Goal: Information Seeking & Learning: Learn about a topic

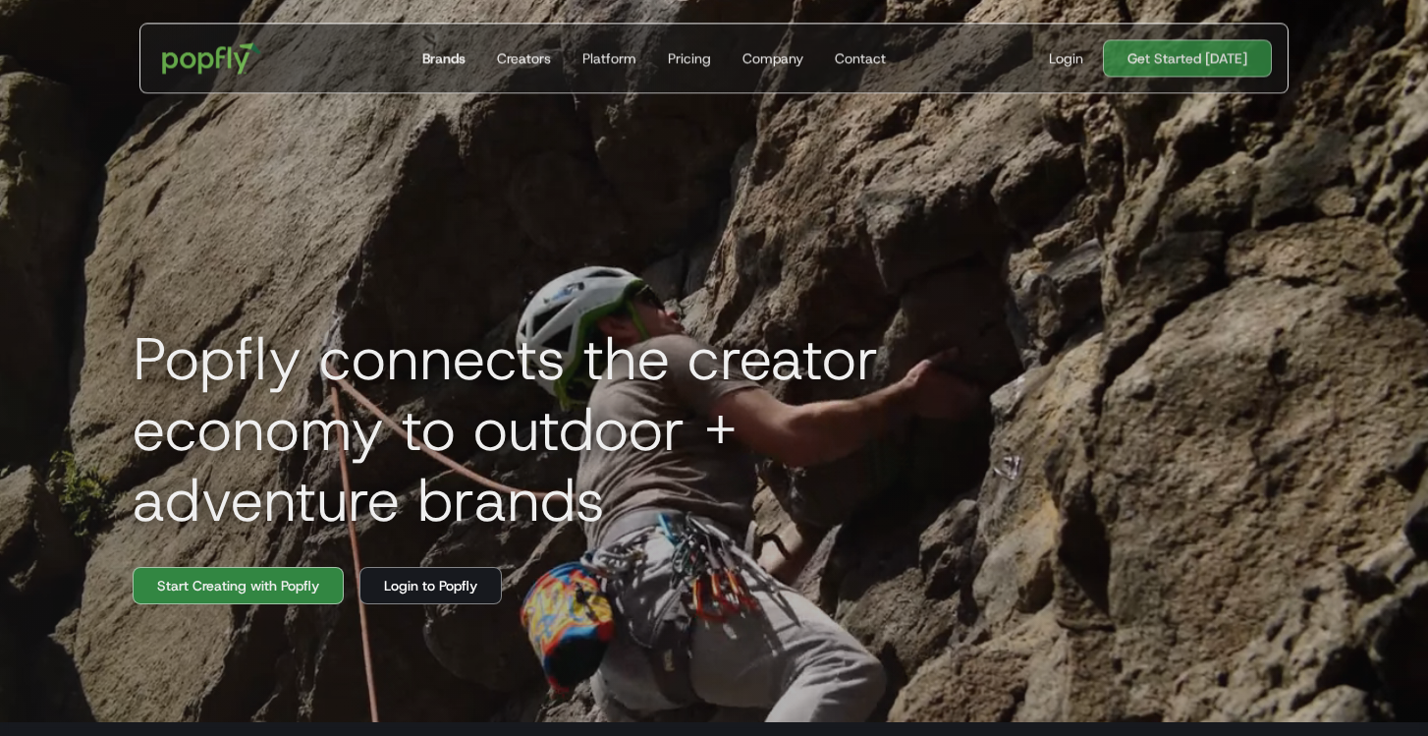
click at [425, 47] on link "Brands" at bounding box center [443, 58] width 59 height 69
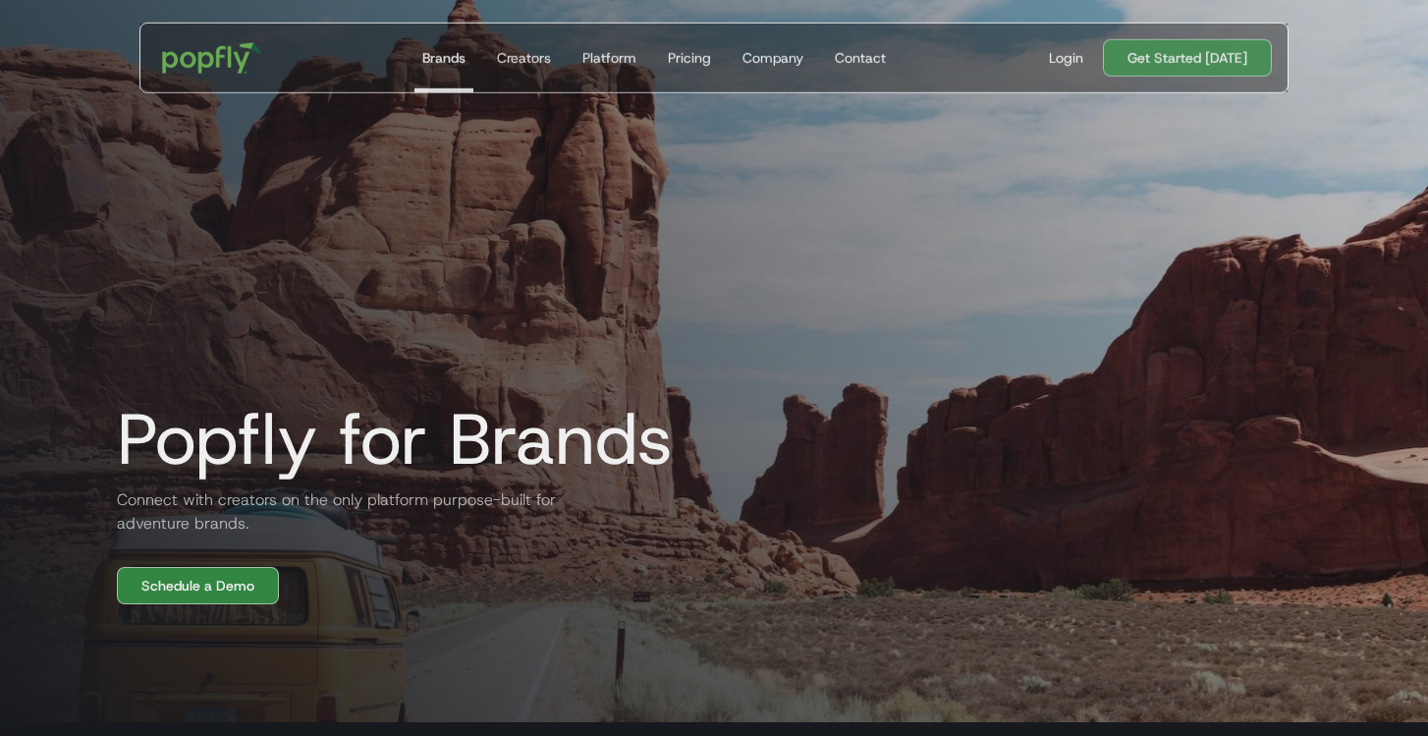
click at [160, 506] on h2 "Connect with creators on the only platform purpose-built for adventure brands." at bounding box center [336, 511] width 471 height 47
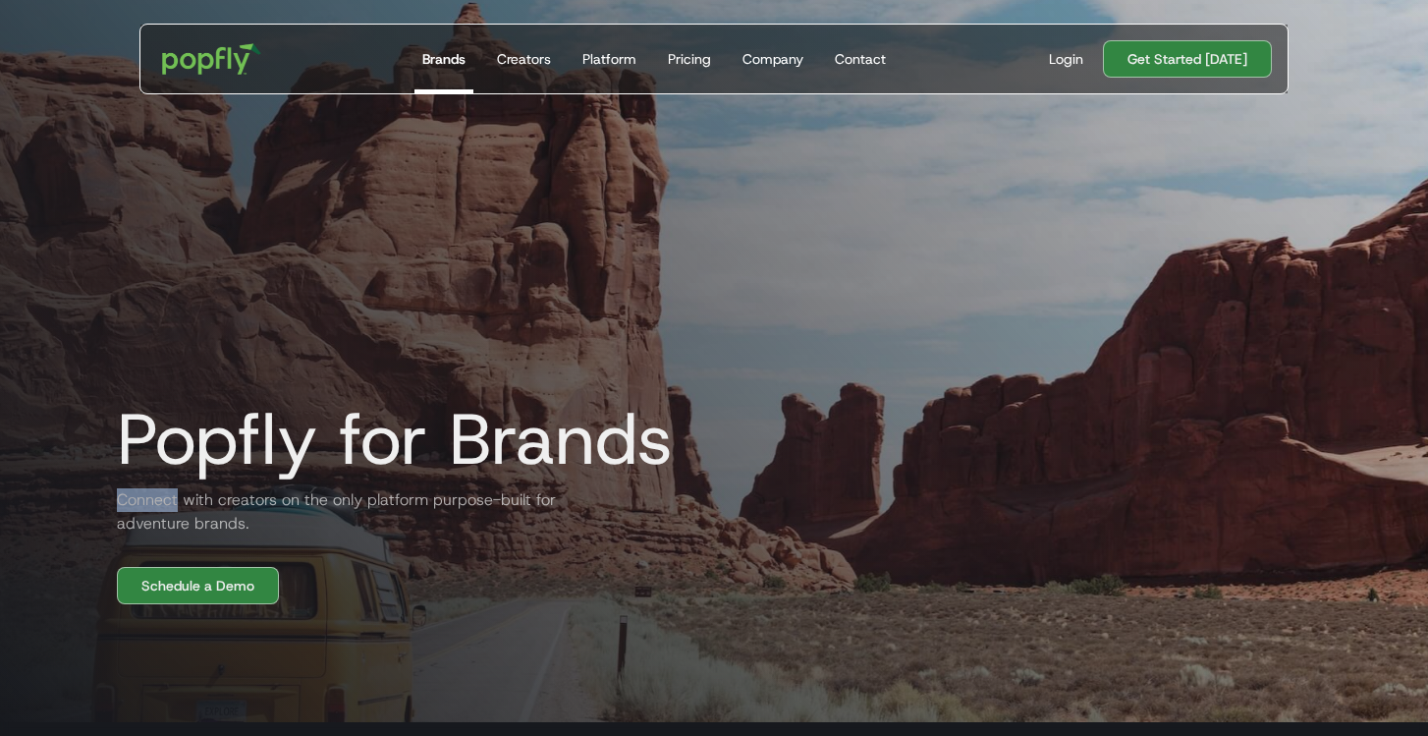
click at [160, 506] on h2 "Connect with creators on the only platform purpose-built for adventure brands." at bounding box center [336, 511] width 471 height 47
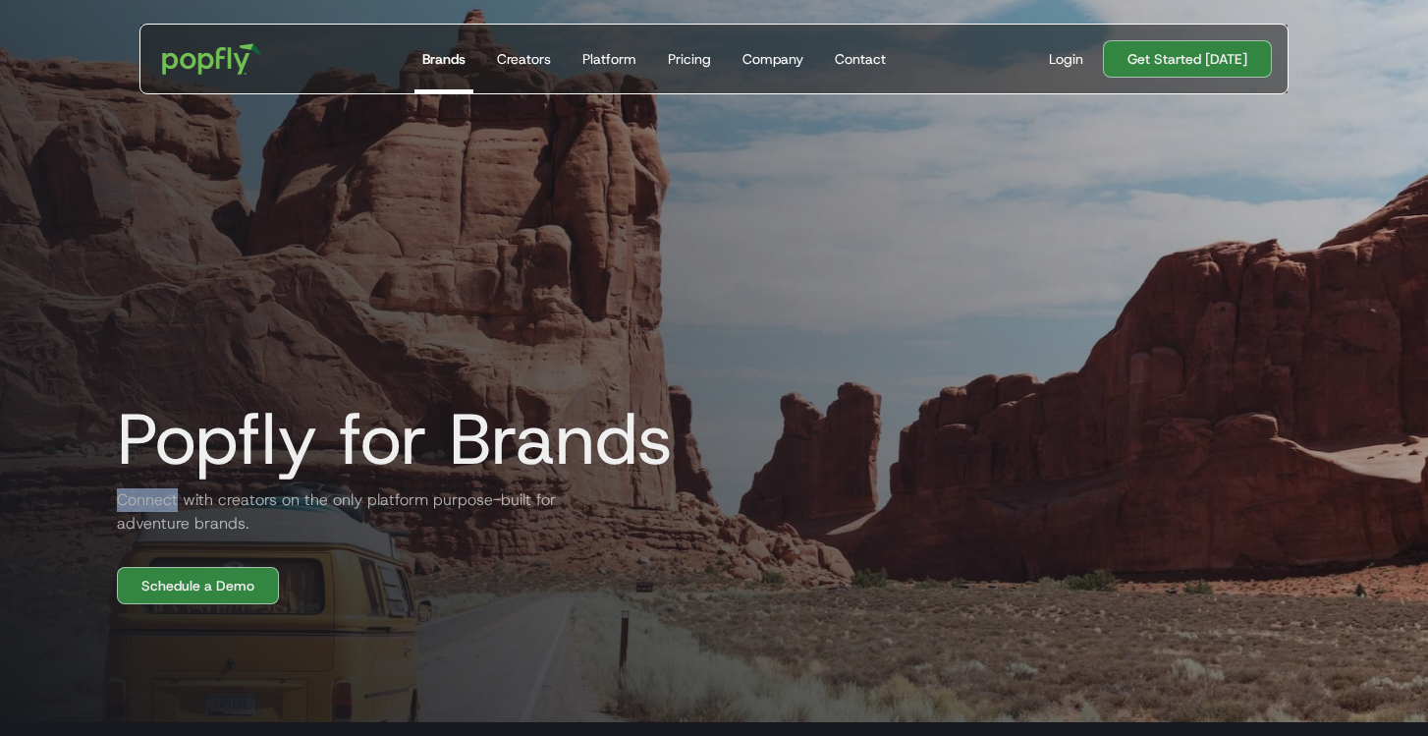
click at [160, 506] on h2 "Connect with creators on the only platform purpose-built for adventure brands." at bounding box center [336, 511] width 471 height 47
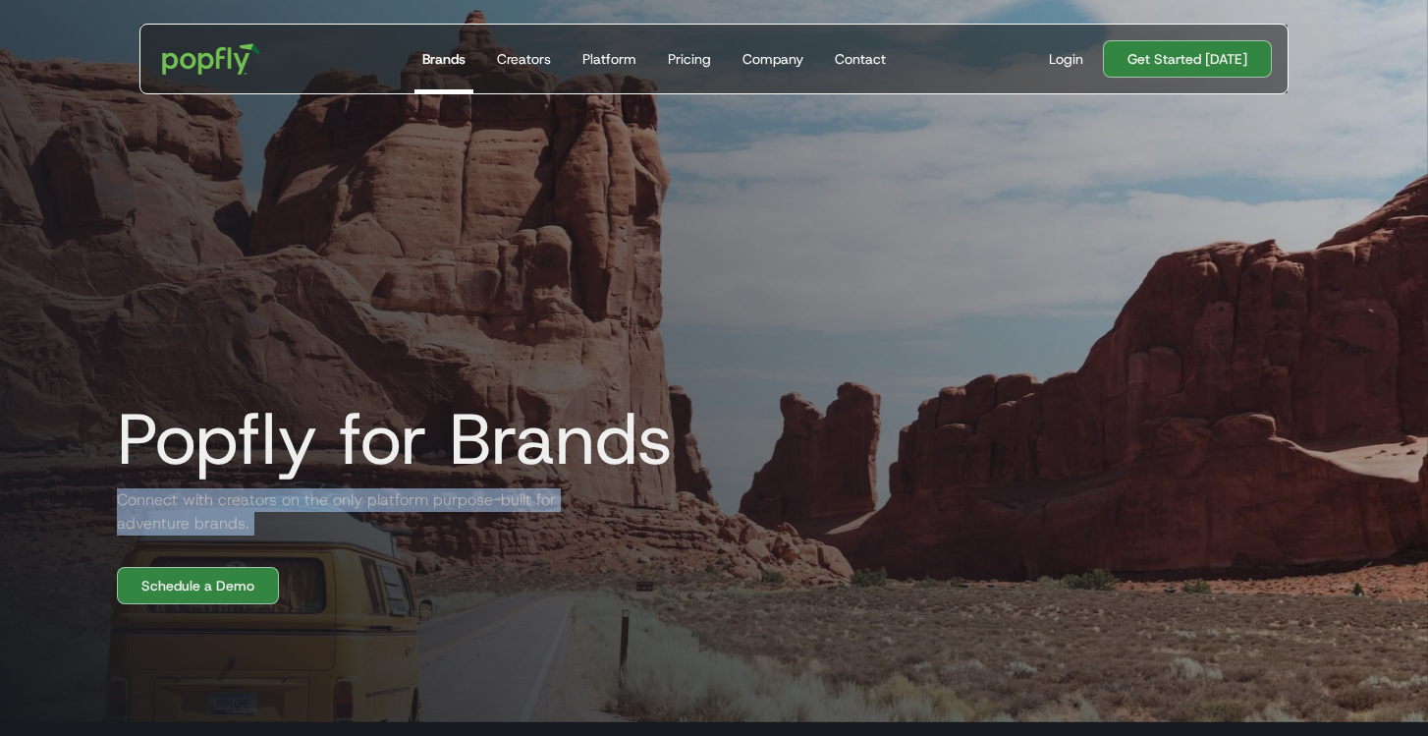
copy h2 "Connect with creators on the only platform purpose-built for adventure brands."
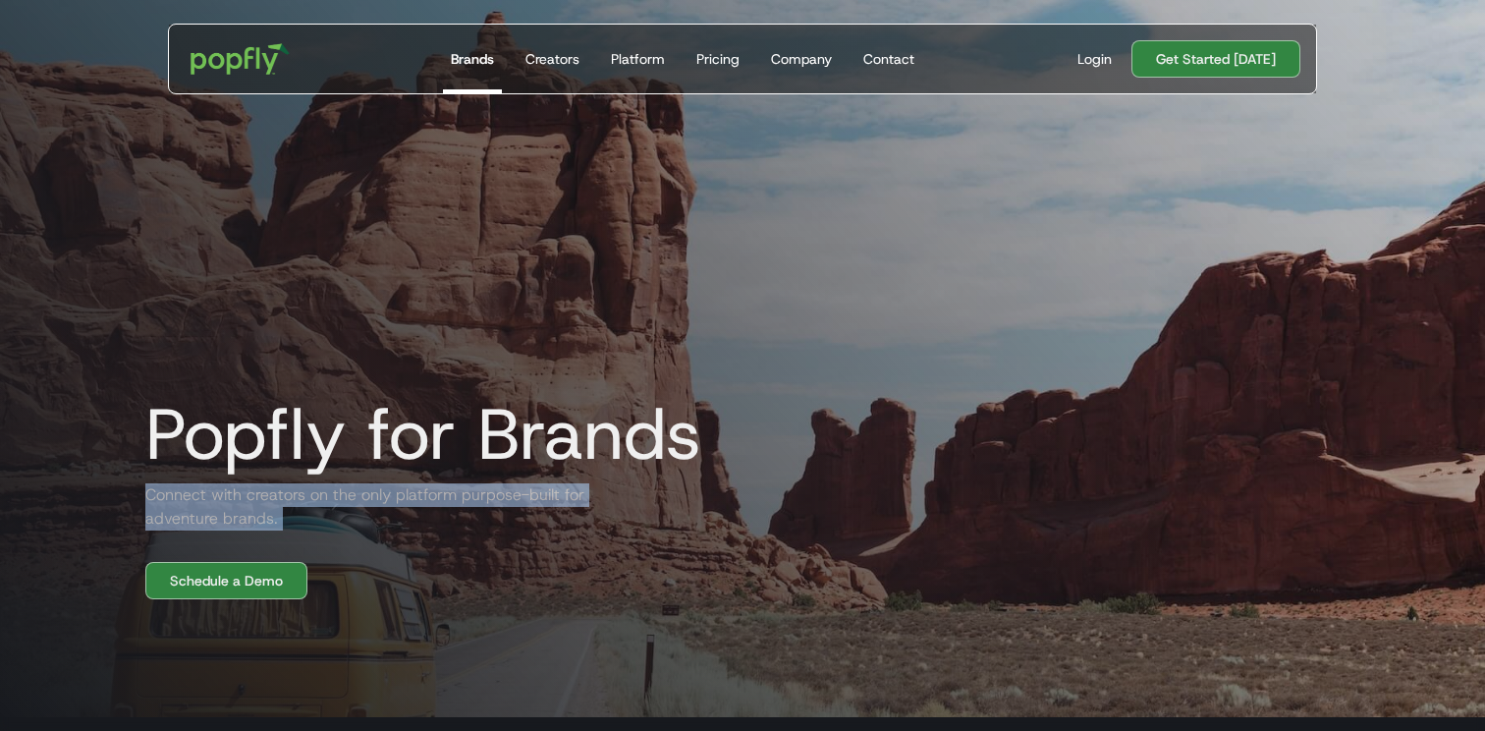
scroll to position [13, 0]
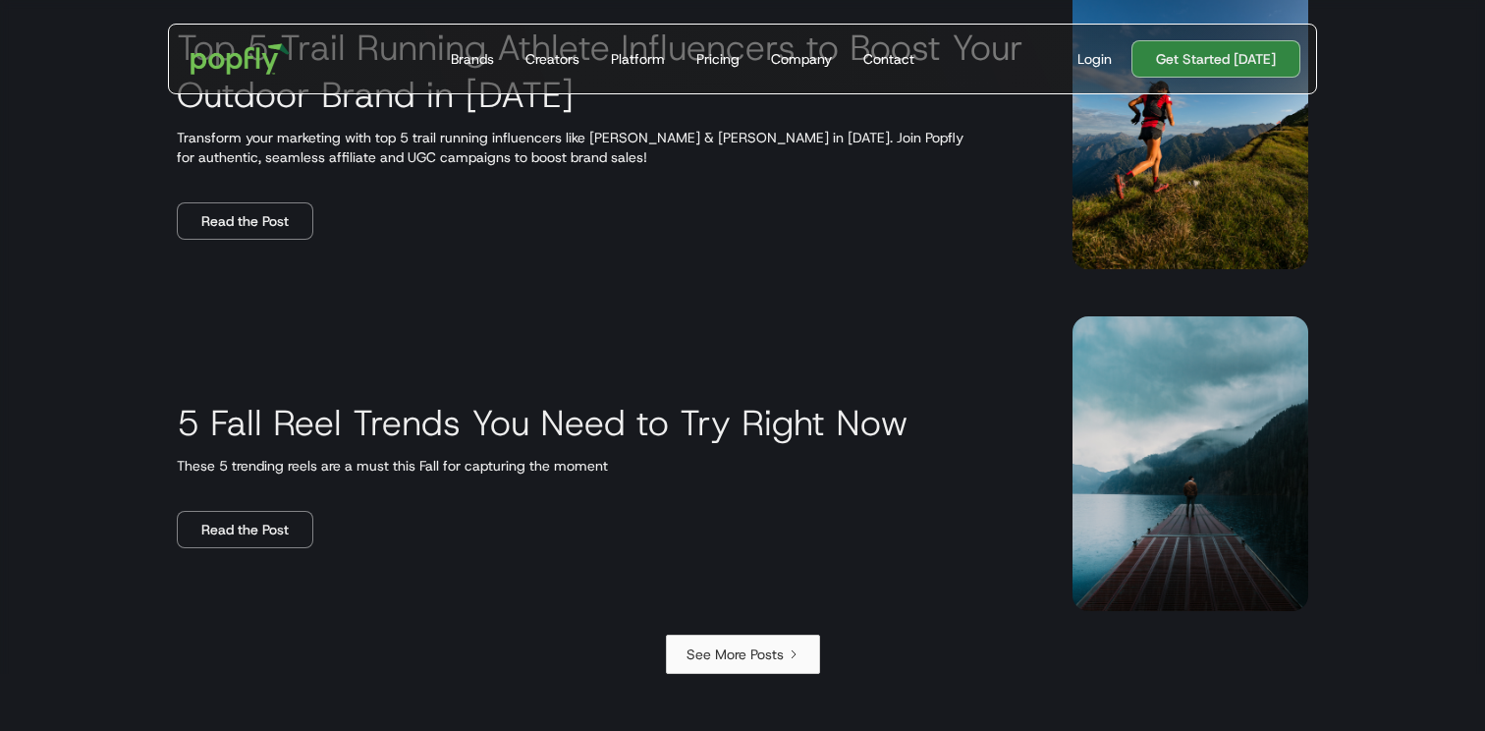
scroll to position [3621, 0]
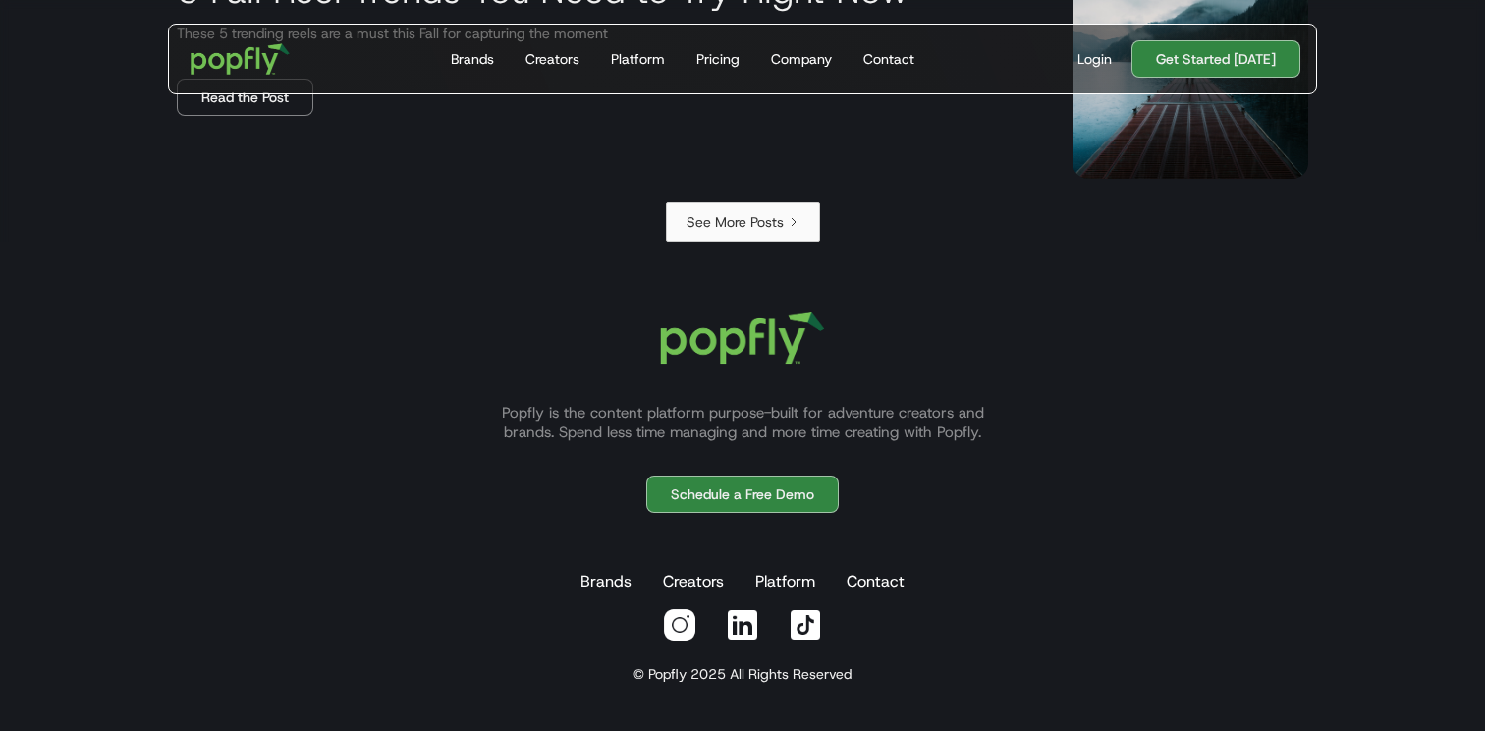
click at [791, 222] on icon "Next Page" at bounding box center [794, 222] width 12 height 12
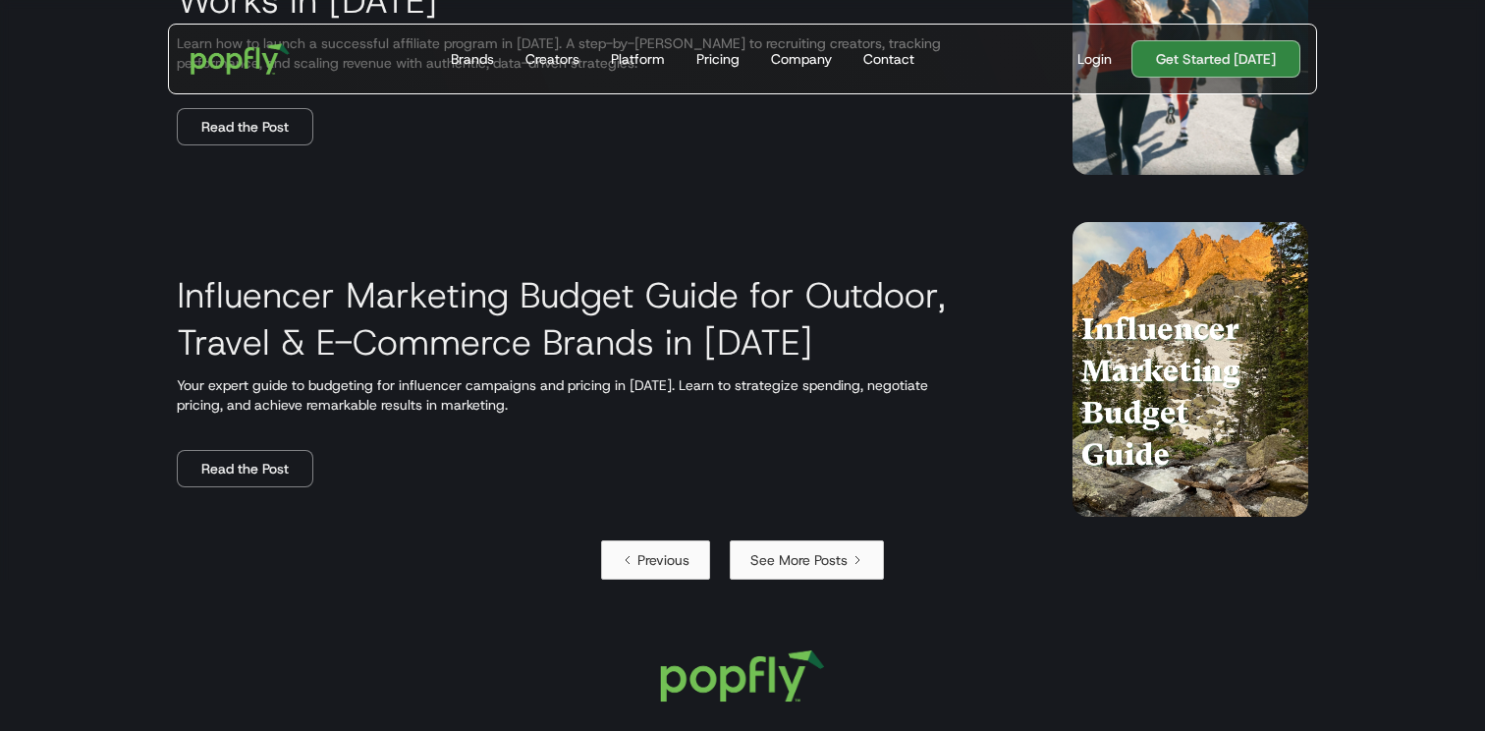
scroll to position [3300, 0]
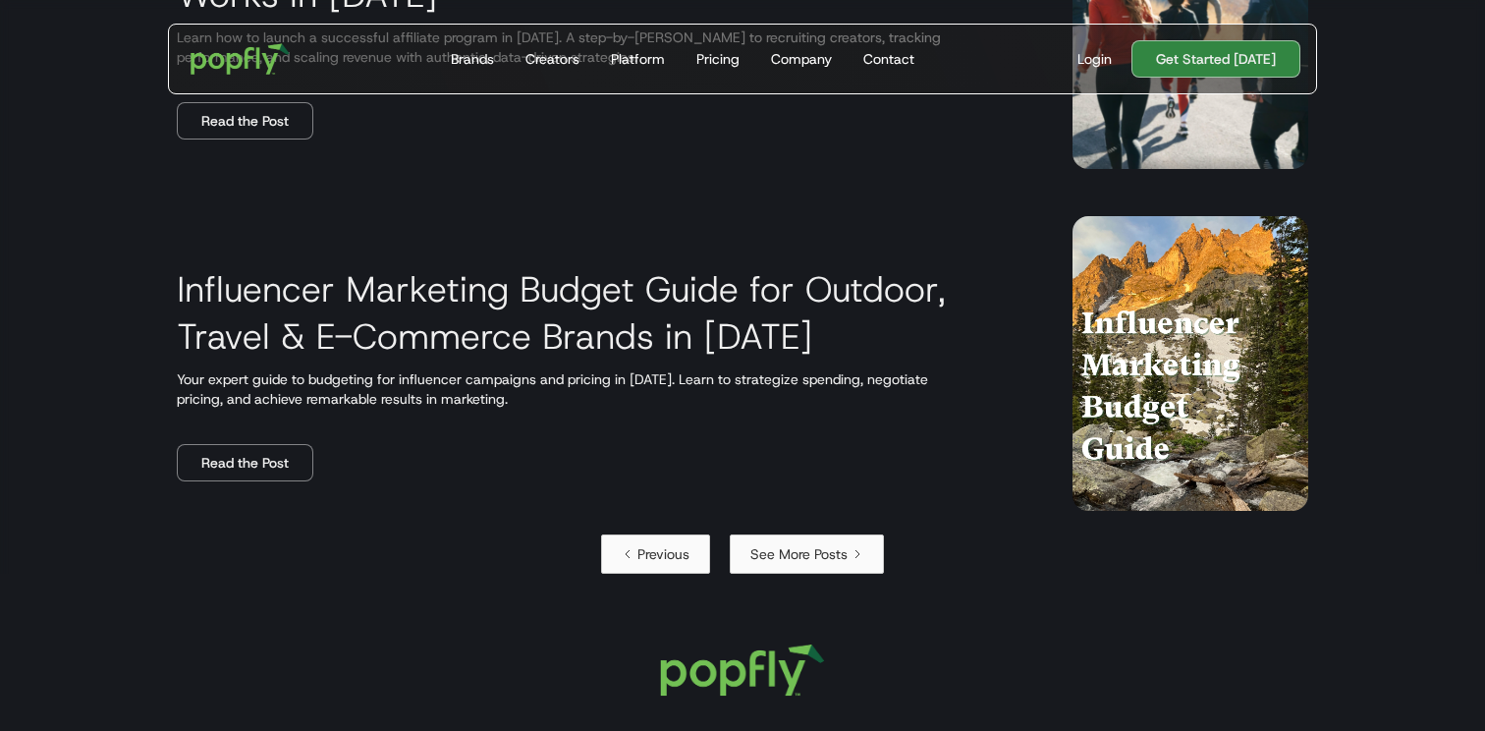
click at [296, 366] on div "Influencer Marketing Budget Guide for Outdoor, Travel & E-Commerce Brands in [D…" at bounding box center [601, 364] width 849 height 236
click at [247, 461] on link "Read the Post" at bounding box center [245, 462] width 137 height 37
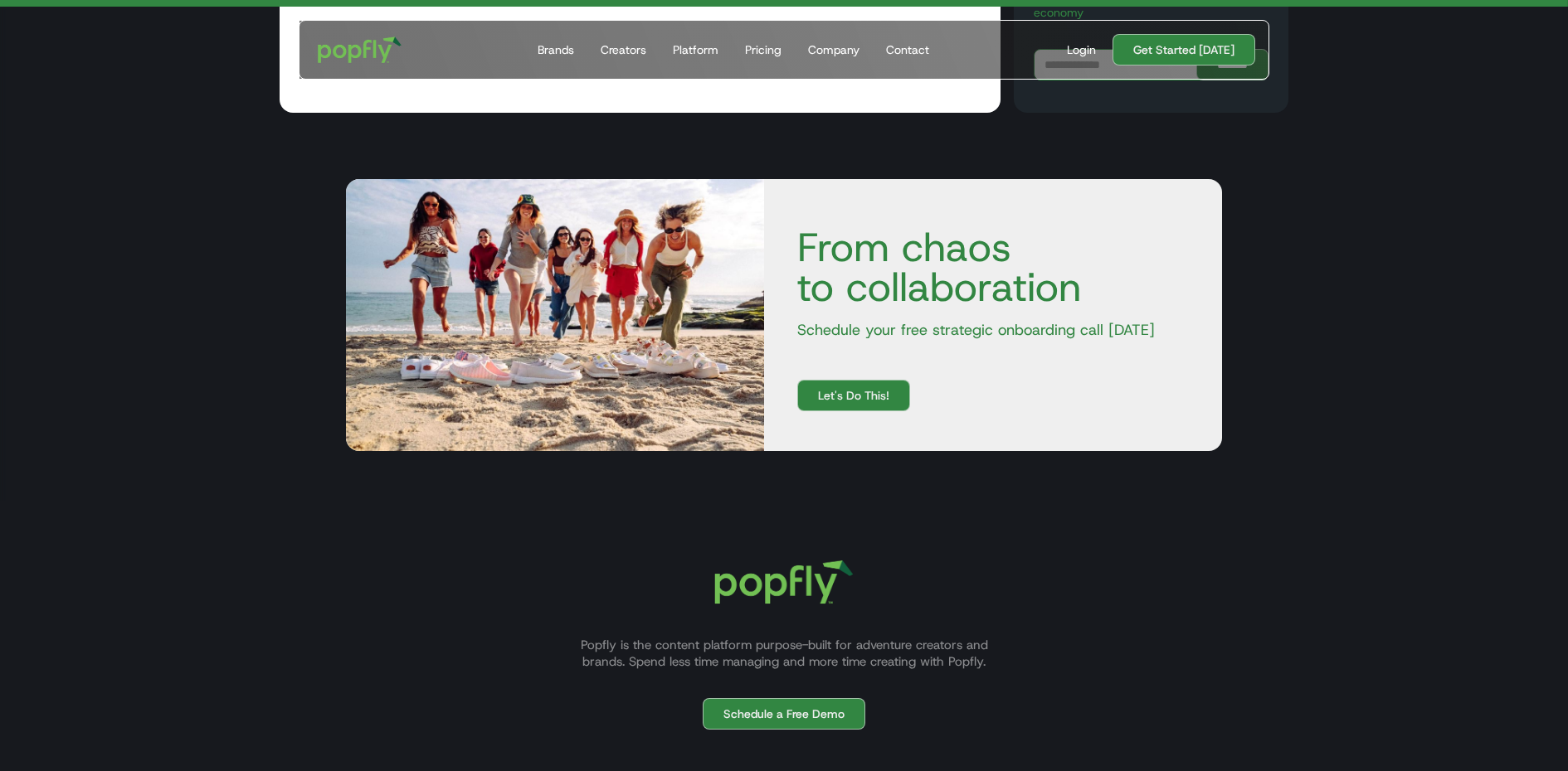
scroll to position [5034, 0]
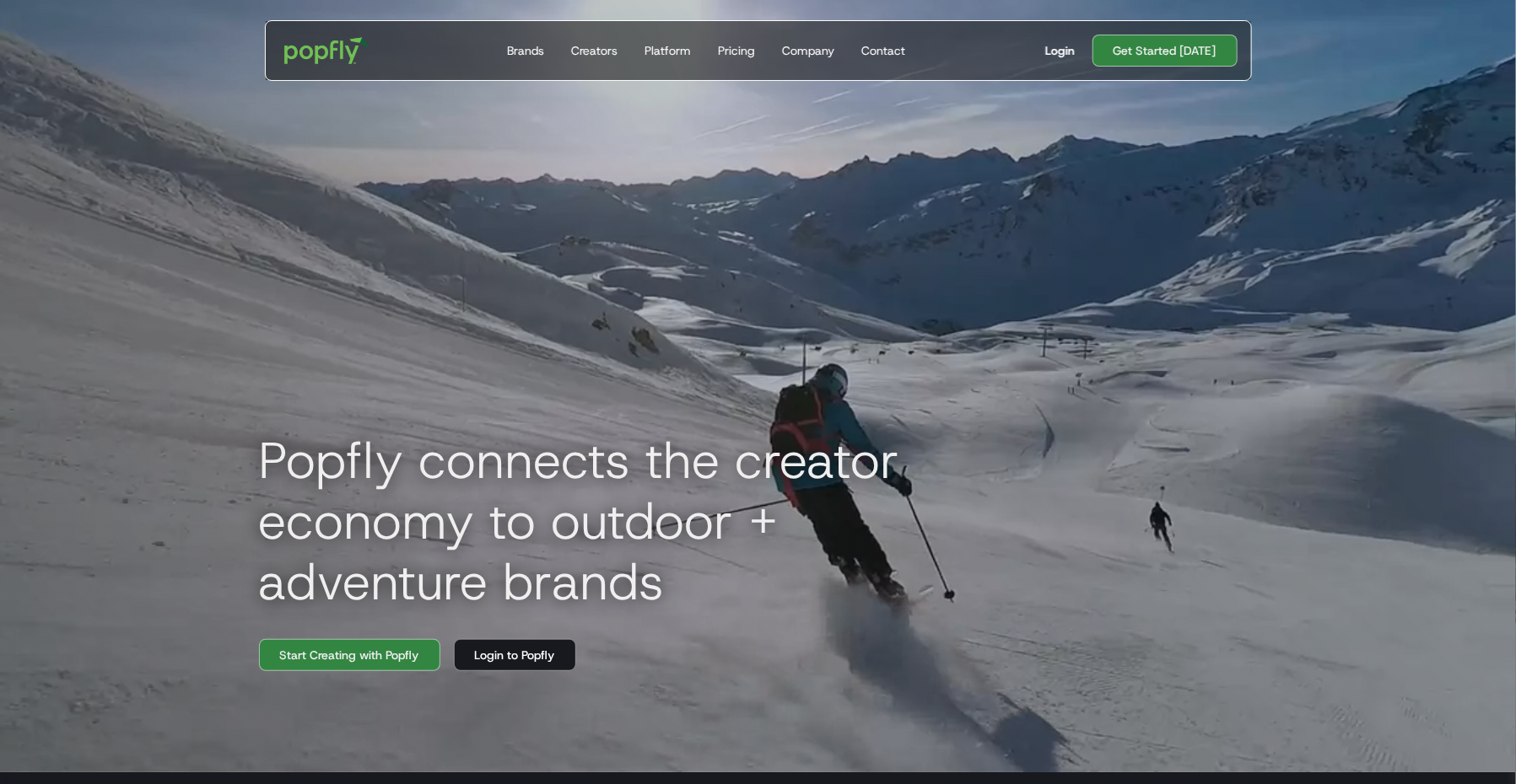
click at [1069, 46] on div "Login" at bounding box center [1061, 51] width 29 height 17
